Goal: Communication & Community: Answer question/provide support

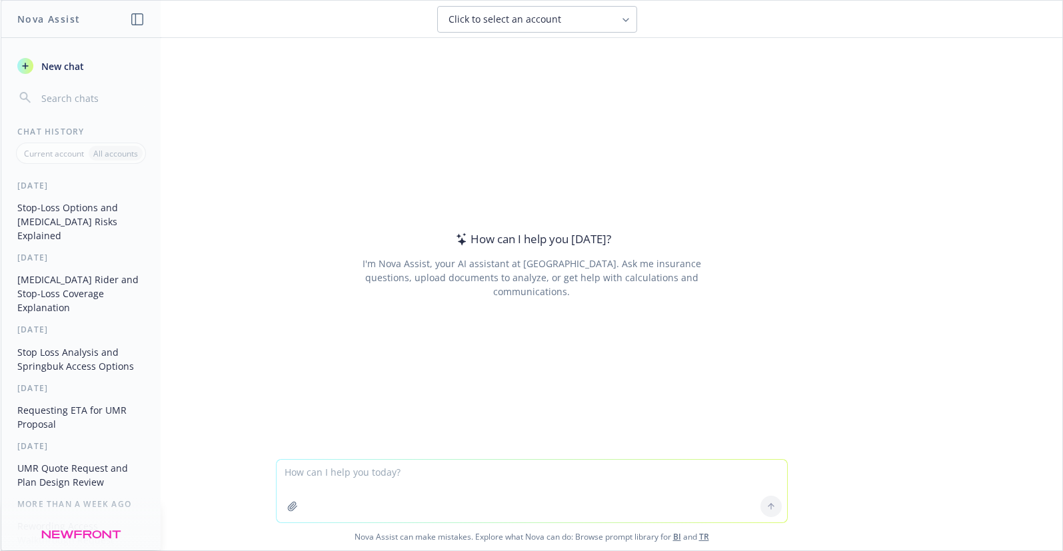
click at [363, 473] on textarea at bounding box center [532, 491] width 511 height 63
type textarea "reword These fees are too high! We are trying to keep the business with UHC but…"
